Goal: Transaction & Acquisition: Download file/media

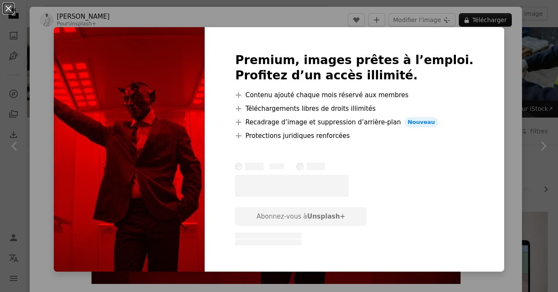
scroll to position [384, 0]
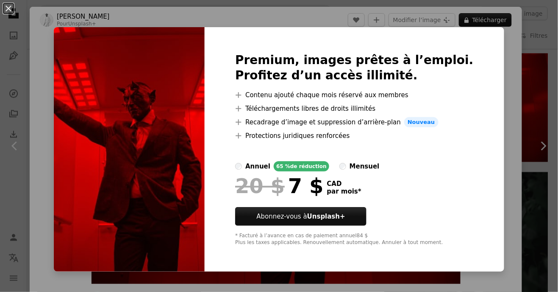
click at [439, 182] on div "20 $ 7 $ CAD par mois *" at bounding box center [354, 186] width 239 height 22
click at [11, 11] on button "An X shape" at bounding box center [8, 8] width 10 height 10
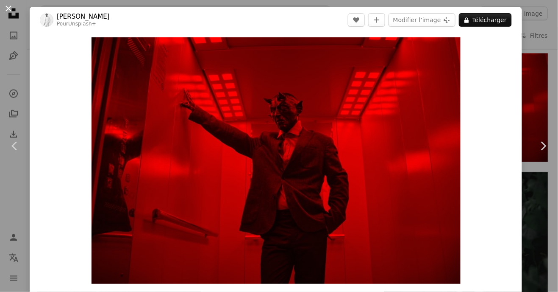
click at [12, 14] on button "An X shape" at bounding box center [8, 8] width 10 height 10
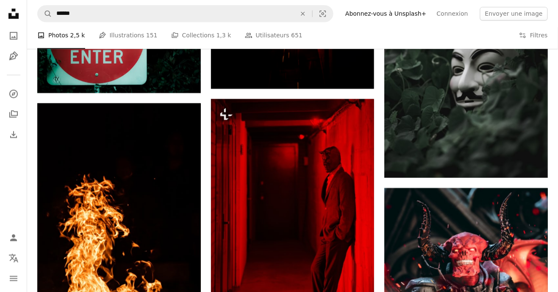
scroll to position [584, 0]
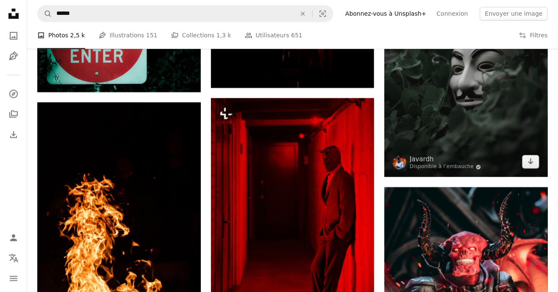
click at [503, 134] on img at bounding box center [466, 74] width 164 height 204
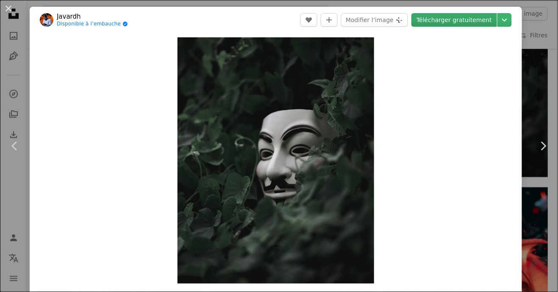
click at [476, 19] on link "Télécharger gratuitement" at bounding box center [454, 20] width 86 height 14
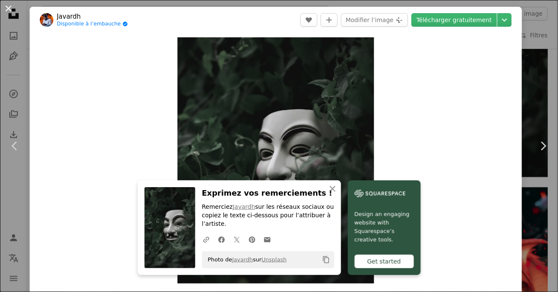
click at [6, 11] on button "An X shape" at bounding box center [8, 8] width 10 height 10
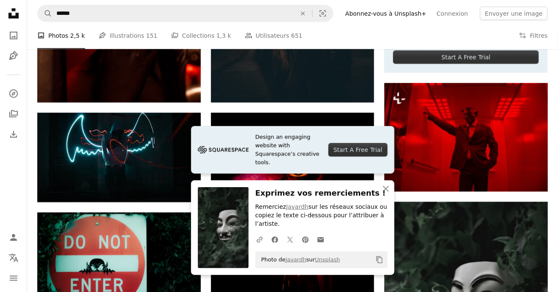
scroll to position [356, 0]
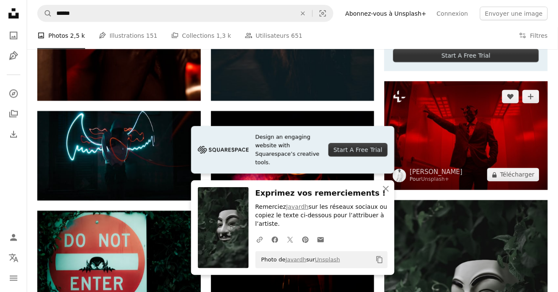
click at [488, 147] on img at bounding box center [466, 135] width 164 height 109
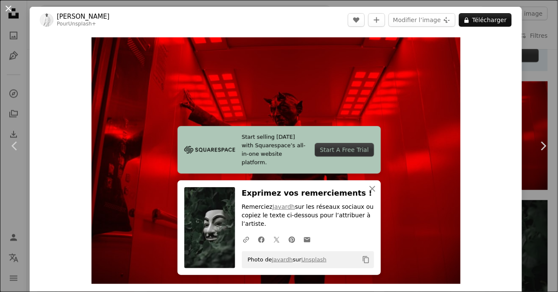
click at [9, 14] on button "An X shape" at bounding box center [8, 8] width 10 height 10
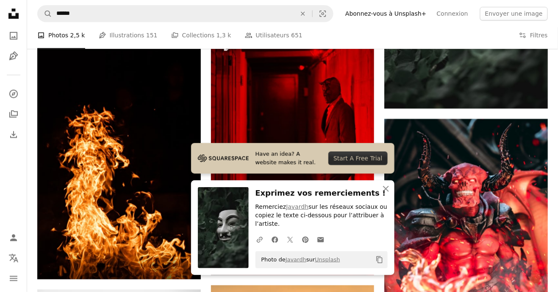
scroll to position [653, 0]
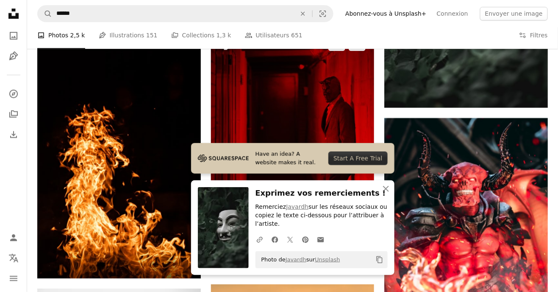
click at [340, 120] on img at bounding box center [293, 151] width 164 height 245
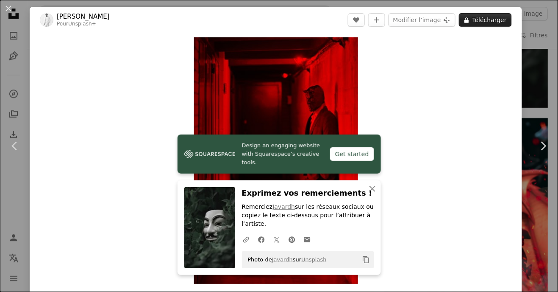
click at [495, 23] on button "A lock Télécharger" at bounding box center [485, 20] width 53 height 14
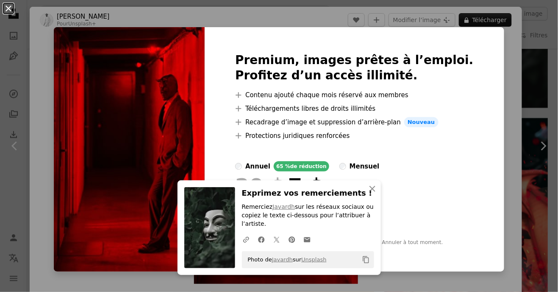
click at [7, 14] on button "An X shape" at bounding box center [8, 8] width 10 height 10
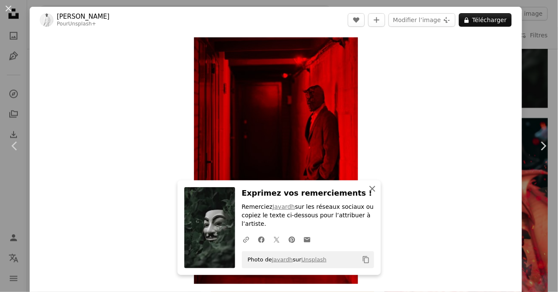
click at [376, 194] on icon "An X shape" at bounding box center [372, 188] width 10 height 10
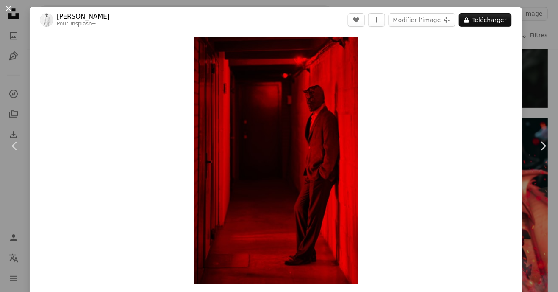
click at [12, 11] on button "An X shape" at bounding box center [8, 8] width 10 height 10
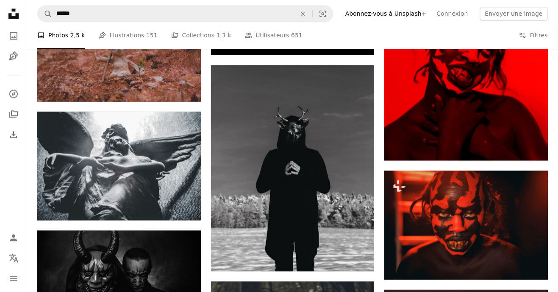
scroll to position [2234, 0]
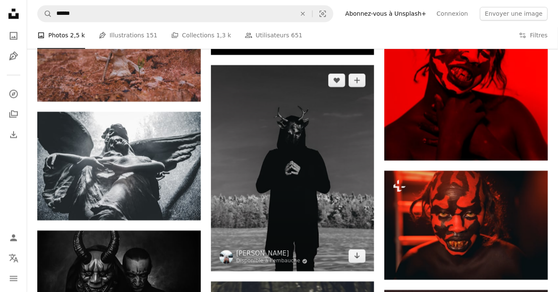
click at [317, 159] on img at bounding box center [293, 168] width 164 height 206
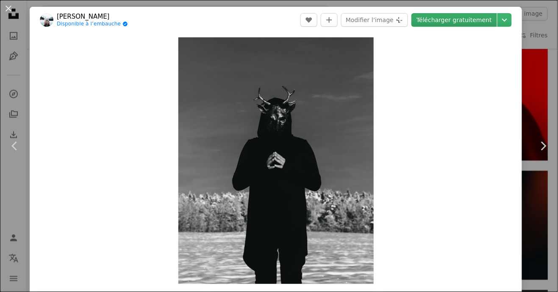
click at [472, 23] on link "Télécharger gratuitement" at bounding box center [454, 20] width 86 height 14
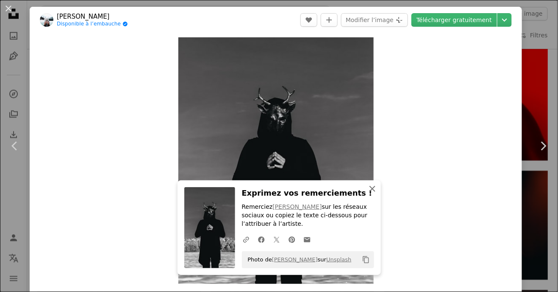
click at [369, 195] on button "An X shape Fermer" at bounding box center [372, 188] width 17 height 17
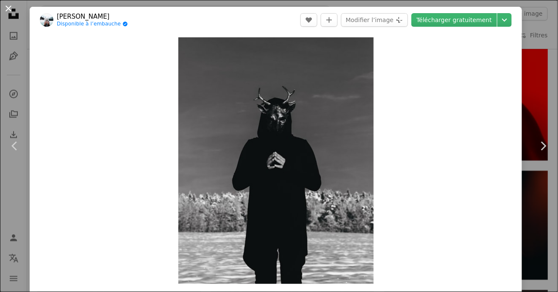
click at [12, 11] on button "An X shape" at bounding box center [8, 8] width 10 height 10
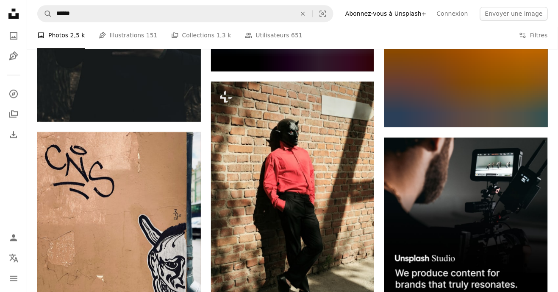
scroll to position [3182, 0]
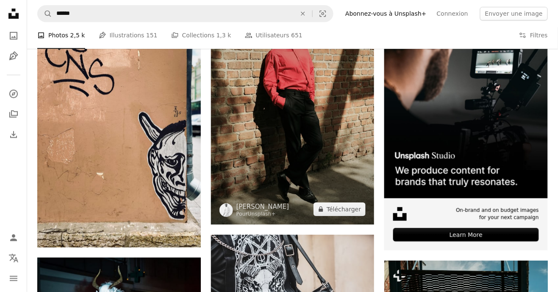
click at [308, 155] on img at bounding box center [293, 101] width 164 height 245
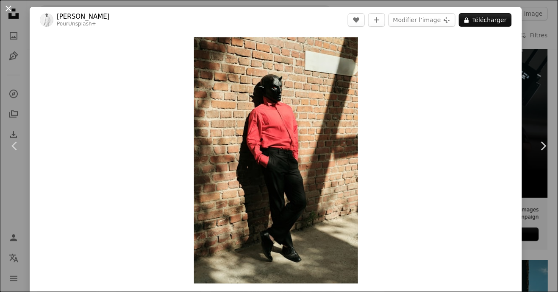
click at [11, 14] on button "An X shape" at bounding box center [8, 8] width 10 height 10
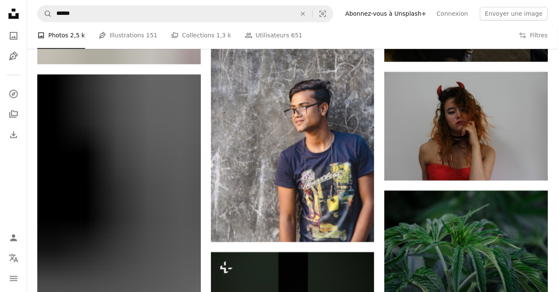
scroll to position [9153, 0]
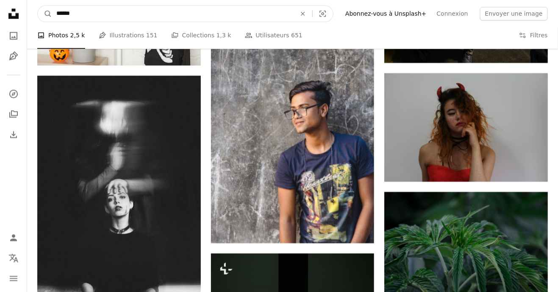
click at [92, 14] on input "******" at bounding box center [173, 14] width 242 height 16
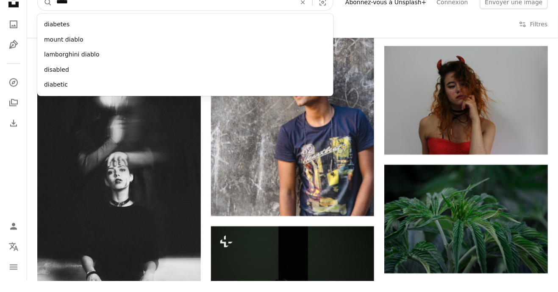
scroll to position [9169, 0]
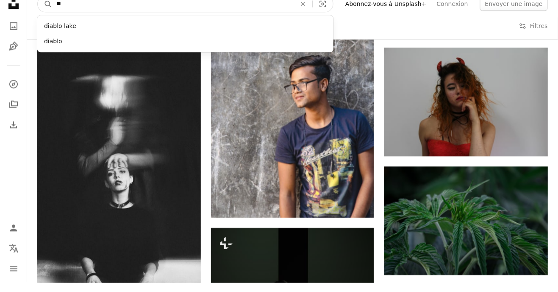
type input "*"
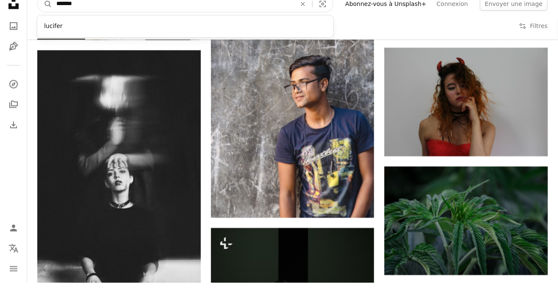
type input "*******"
click at [38, 6] on button "A magnifying glass" at bounding box center [45, 14] width 14 height 16
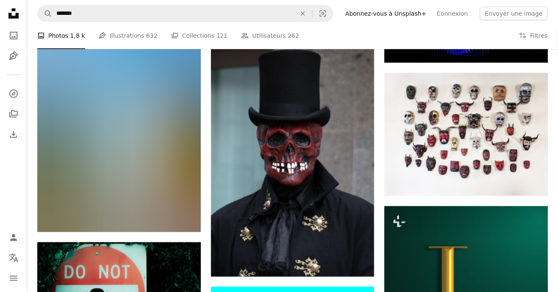
scroll to position [1078, 0]
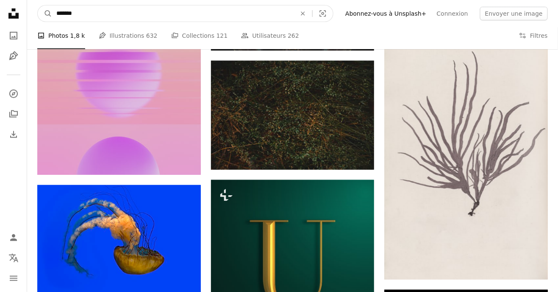
click at [86, 15] on input "*******" at bounding box center [173, 14] width 242 height 16
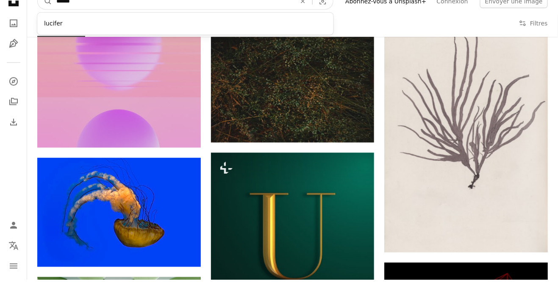
scroll to position [5326, 0]
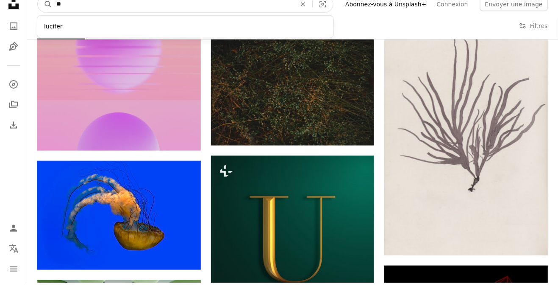
type input "*"
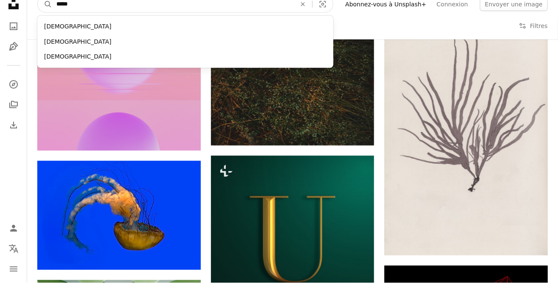
type input "*****"
click at [38, 6] on button "A magnifying glass" at bounding box center [45, 14] width 14 height 16
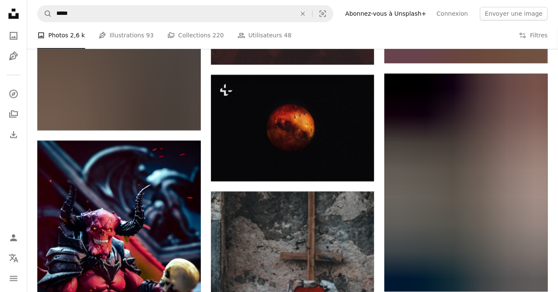
scroll to position [4867, 0]
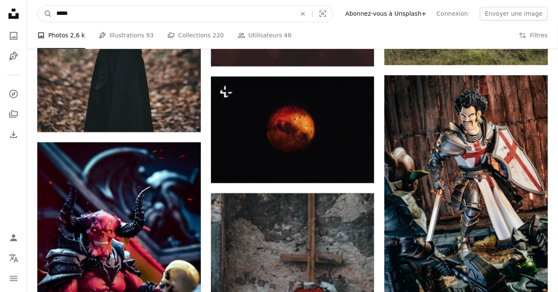
click at [92, 13] on input "*****" at bounding box center [173, 14] width 242 height 16
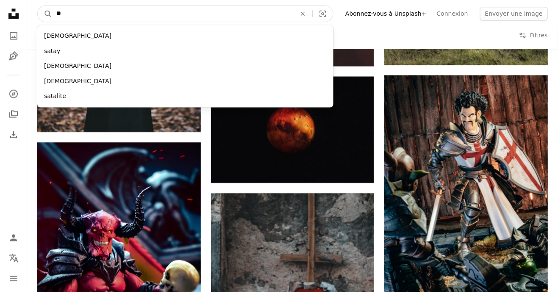
type input "*"
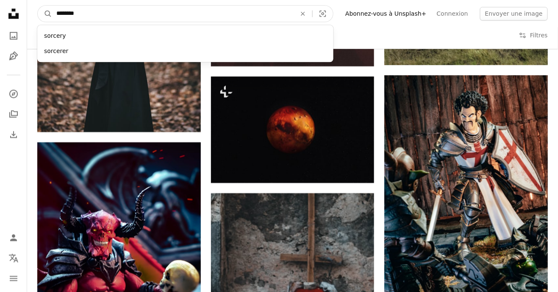
type input "********"
click at [38, 6] on button "A magnifying glass" at bounding box center [45, 14] width 14 height 16
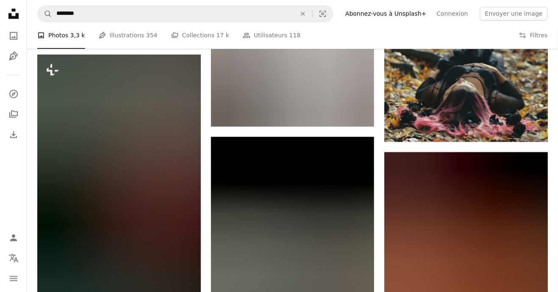
scroll to position [15165, 0]
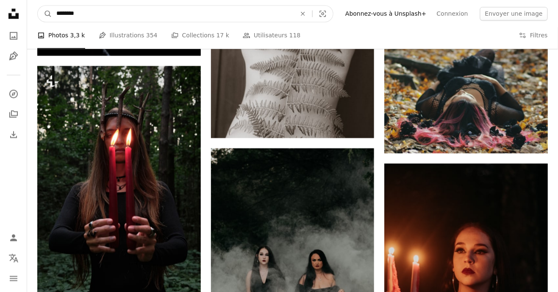
click at [96, 11] on input "********" at bounding box center [173, 14] width 242 height 16
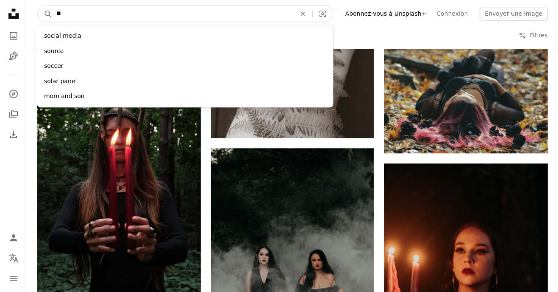
type input "*"
type input "*****"
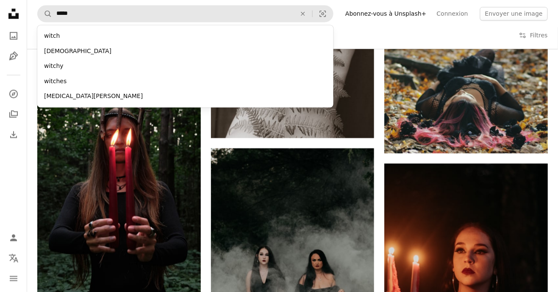
click at [62, 51] on div "[DEMOGRAPHIC_DATA]" at bounding box center [185, 51] width 296 height 15
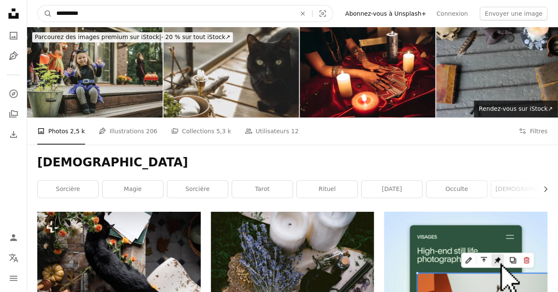
click at [101, 12] on input "**********" at bounding box center [173, 14] width 242 height 16
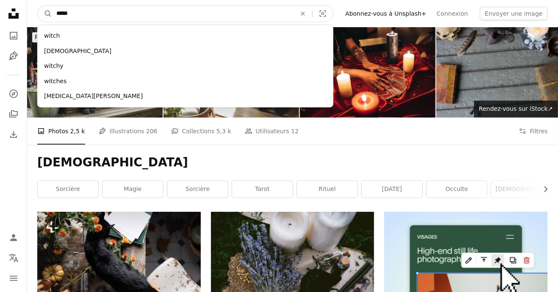
type input "*****"
click at [38, 6] on button "A magnifying glass" at bounding box center [45, 14] width 14 height 16
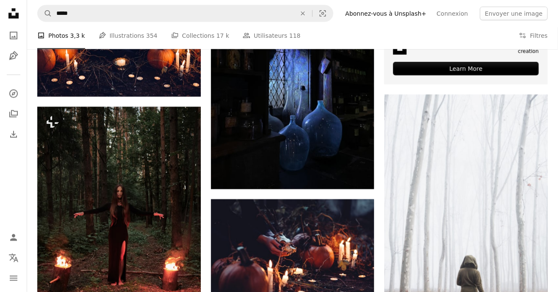
scroll to position [368, 0]
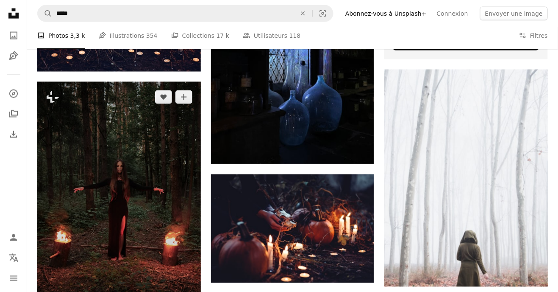
click at [91, 207] on img at bounding box center [119, 204] width 164 height 245
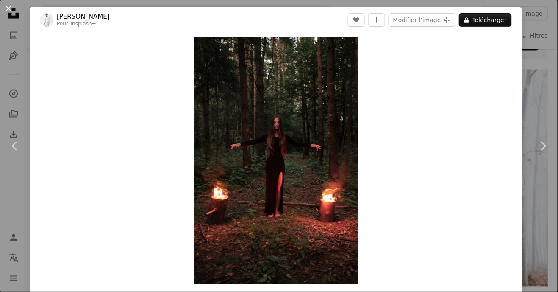
click at [8, 9] on button "An X shape" at bounding box center [8, 8] width 10 height 10
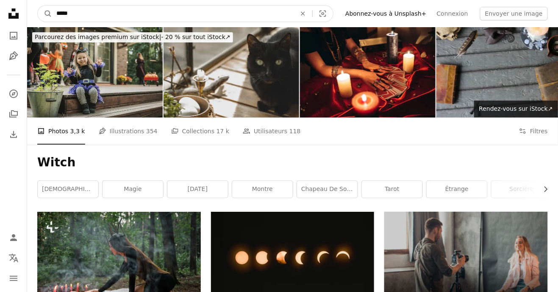
click at [84, 10] on input "*****" at bounding box center [173, 14] width 242 height 16
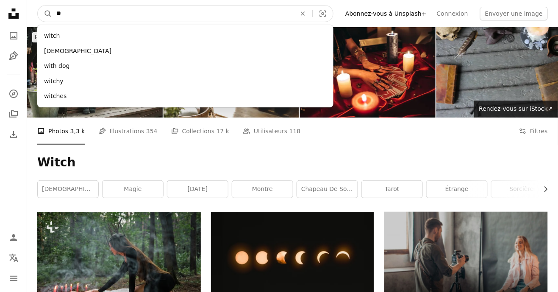
type input "*"
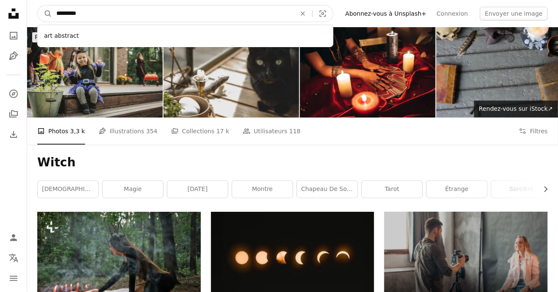
type input "*********"
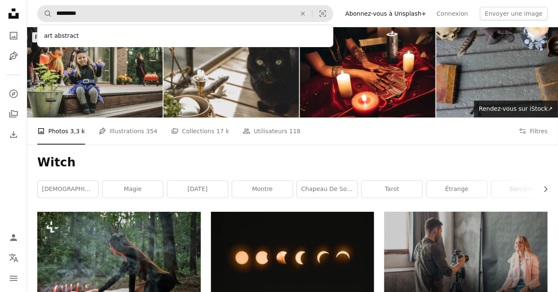
click at [65, 36] on div "art abstract" at bounding box center [185, 35] width 296 height 15
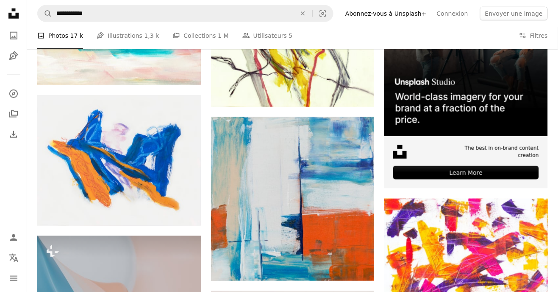
scroll to position [237, 0]
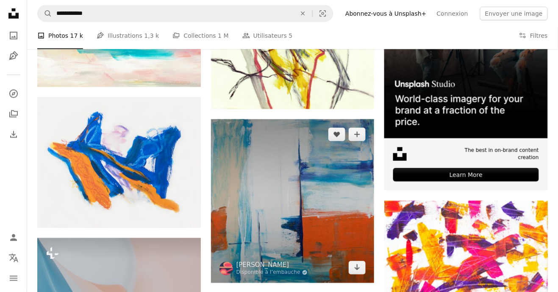
click at [325, 204] on img at bounding box center [293, 201] width 164 height 164
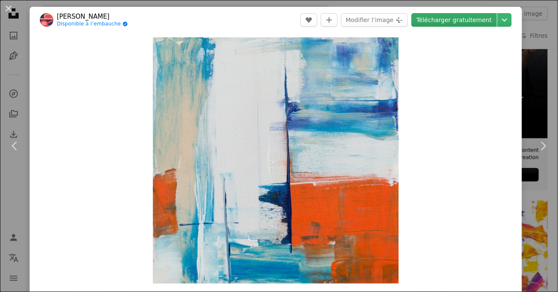
click at [476, 18] on link "Télécharger gratuitement" at bounding box center [454, 20] width 86 height 14
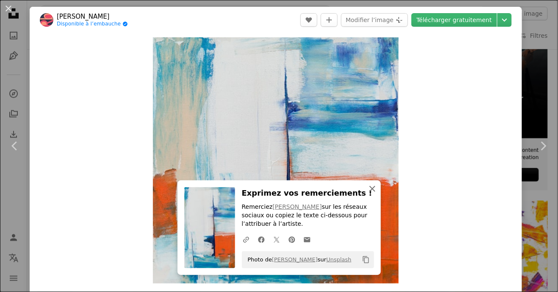
click at [372, 195] on button "An X shape Fermer" at bounding box center [372, 188] width 17 height 17
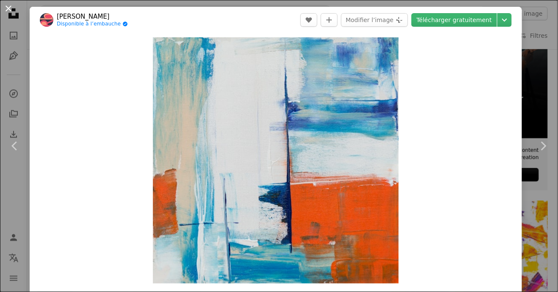
click at [11, 8] on button "An X shape" at bounding box center [8, 8] width 10 height 10
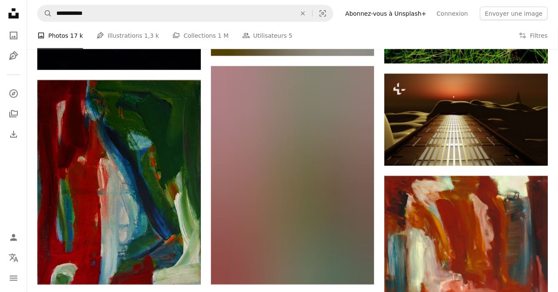
scroll to position [8148, 0]
